Goal: Task Accomplishment & Management: Manage account settings

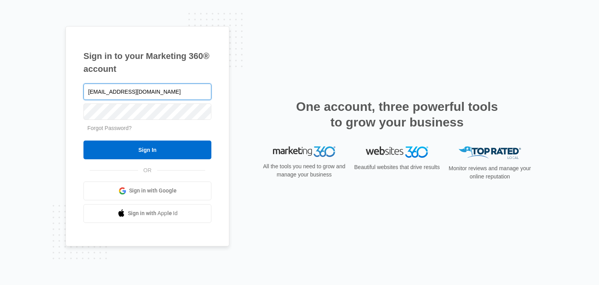
type input "[EMAIL_ADDRESS][DOMAIN_NAME]"
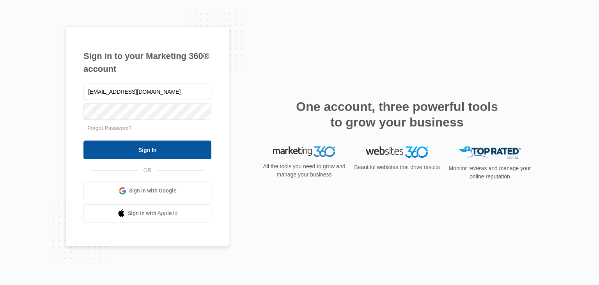
click at [145, 149] on input "Sign In" at bounding box center [147, 149] width 128 height 19
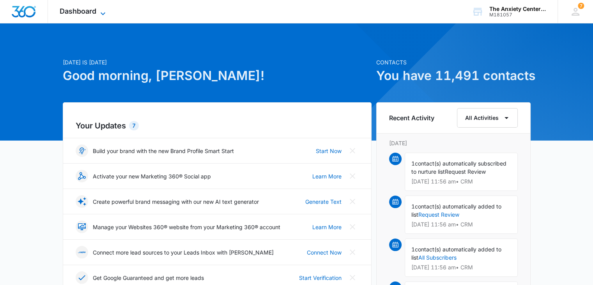
click at [98, 12] on icon at bounding box center [102, 13] width 9 height 9
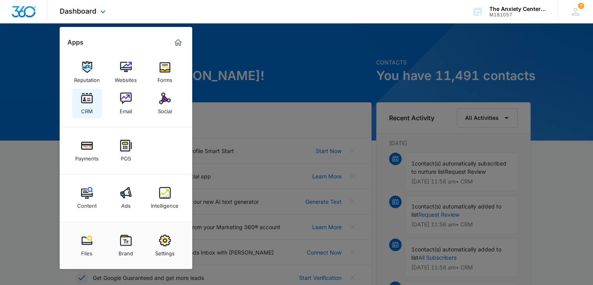
click at [89, 101] on img at bounding box center [87, 98] width 12 height 12
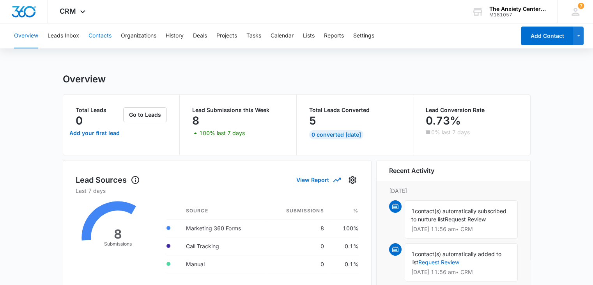
click at [106, 32] on button "Contacts" at bounding box center [100, 35] width 23 height 25
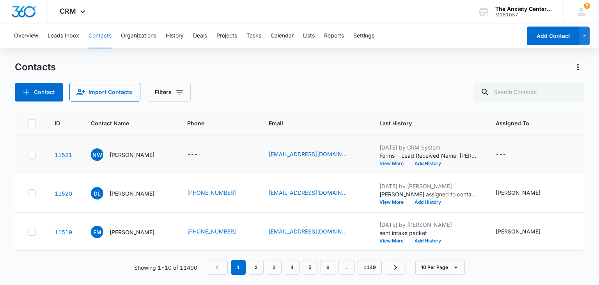
click at [388, 163] on button "View More" at bounding box center [394, 163] width 30 height 5
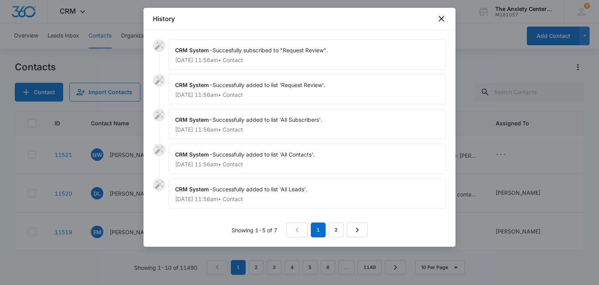
click at [442, 19] on icon "close" at bounding box center [441, 18] width 5 height 5
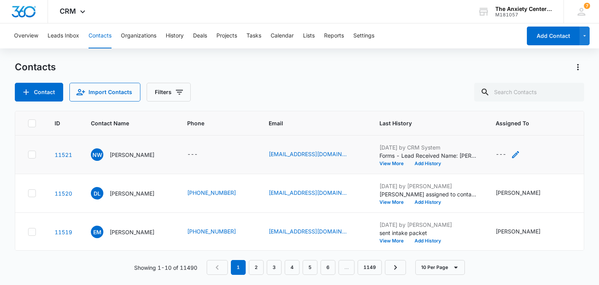
click at [520, 153] on icon "Assigned To - - Select to Edit Field" at bounding box center [515, 154] width 9 height 9
click at [512, 102] on div at bounding box center [505, 104] width 32 height 10
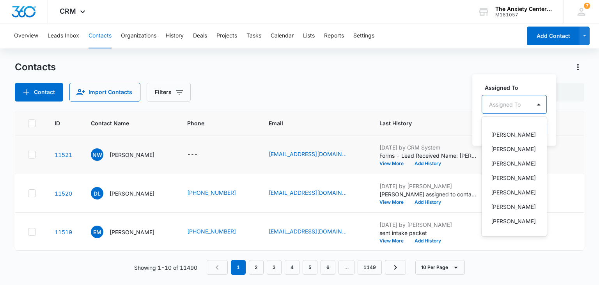
scroll to position [273, 0]
click at [499, 202] on p "[PERSON_NAME]" at bounding box center [513, 206] width 45 height 8
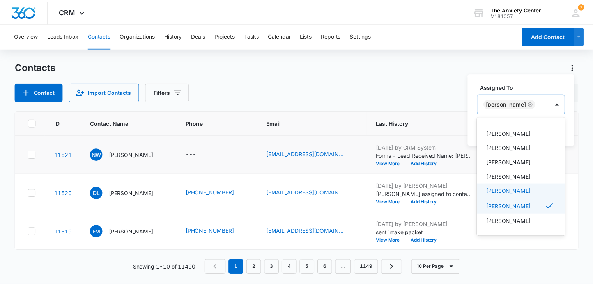
scroll to position [208, 0]
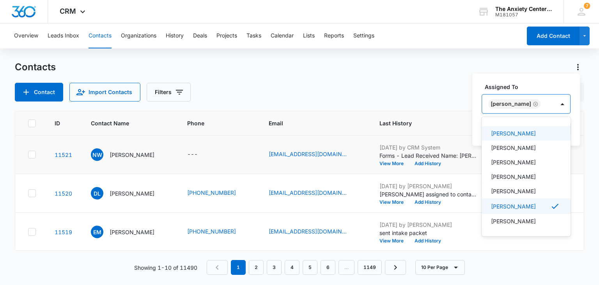
click at [529, 78] on div "Assigned To option [PERSON_NAME], selected. 21 results available. Use Up and Do…" at bounding box center [526, 109] width 108 height 72
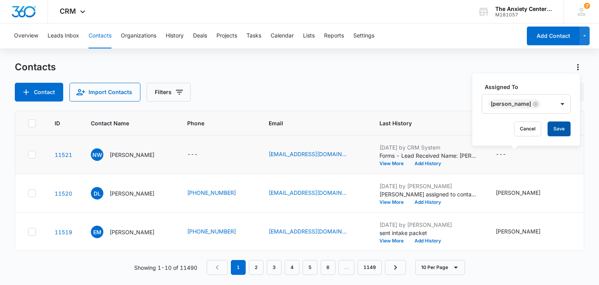
click at [570, 129] on button "Save" at bounding box center [558, 128] width 23 height 15
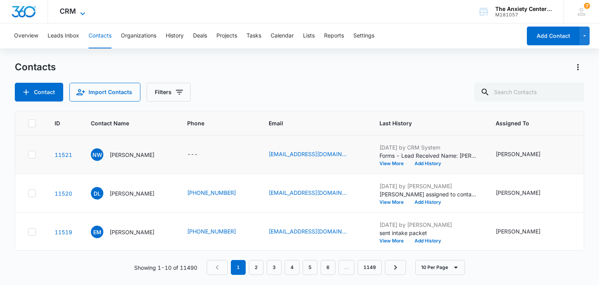
click at [81, 14] on icon at bounding box center [82, 13] width 9 height 9
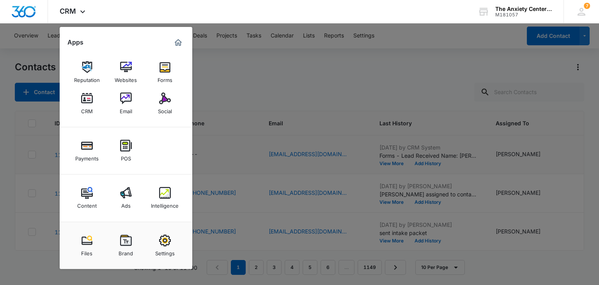
drag, startPoint x: 165, startPoint y: 188, endPoint x: 239, endPoint y: 85, distance: 127.7
click at [165, 188] on img at bounding box center [165, 193] width 12 height 12
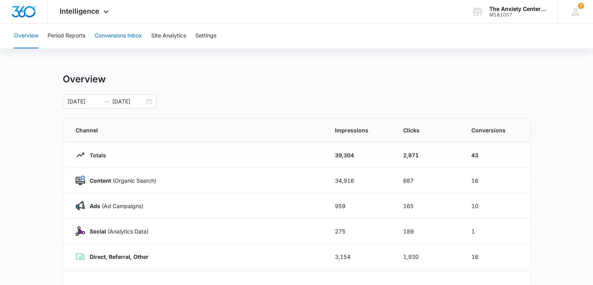
click at [118, 36] on button "Conversions Inbox" at bounding box center [118, 35] width 47 height 25
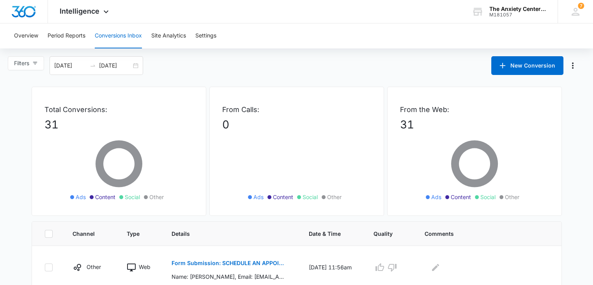
scroll to position [156, 0]
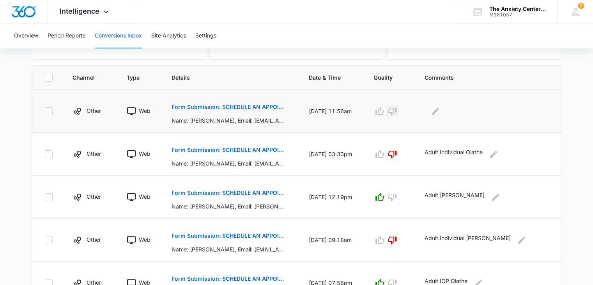
click at [397, 110] on icon "button" at bounding box center [392, 110] width 9 height 9
click at [440, 112] on icon "Edit Comments" at bounding box center [435, 110] width 9 height 9
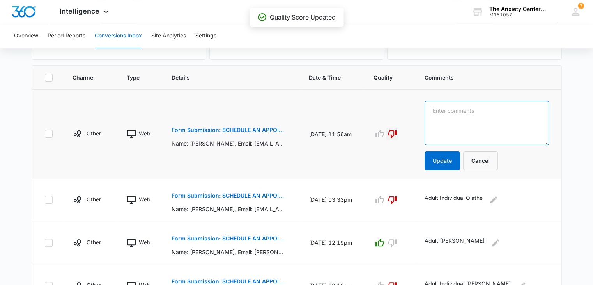
click at [454, 112] on textarea at bounding box center [487, 123] width 124 height 44
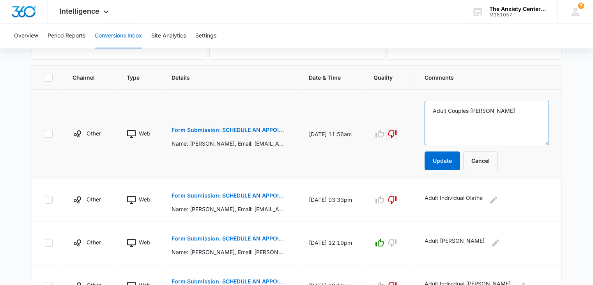
scroll to position [154, 0]
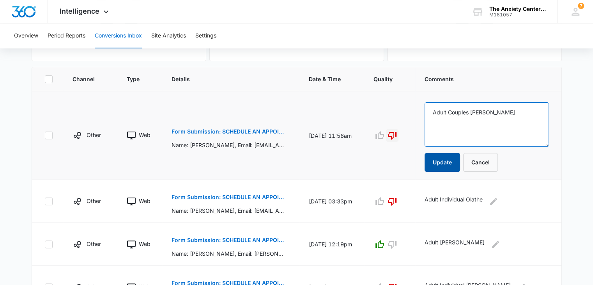
type textarea "Adult Couples [PERSON_NAME]"
click at [453, 166] on button "Update" at bounding box center [442, 162] width 35 height 19
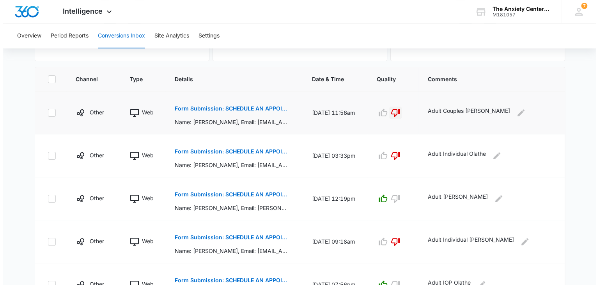
scroll to position [0, 0]
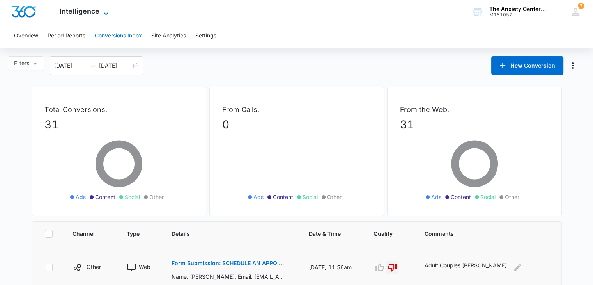
click at [98, 14] on span "Intelligence" at bounding box center [80, 11] width 40 height 8
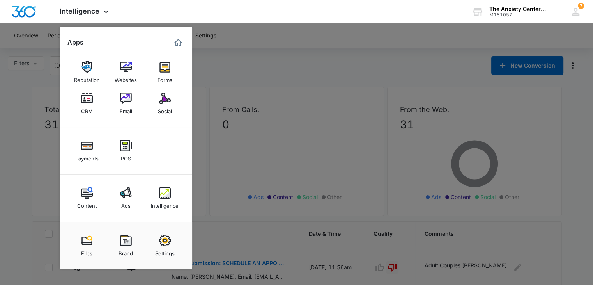
drag, startPoint x: 89, startPoint y: 106, endPoint x: 93, endPoint y: 100, distance: 6.9
click at [89, 106] on div "CRM" at bounding box center [87, 109] width 12 height 10
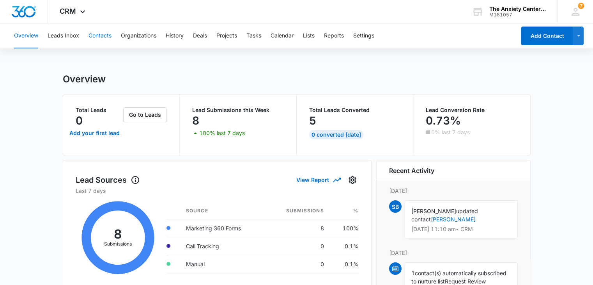
click at [101, 36] on button "Contacts" at bounding box center [100, 35] width 23 height 25
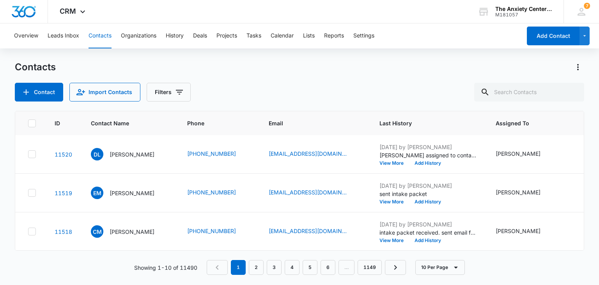
scroll to position [117, 0]
